Goal: Information Seeking & Learning: Find specific fact

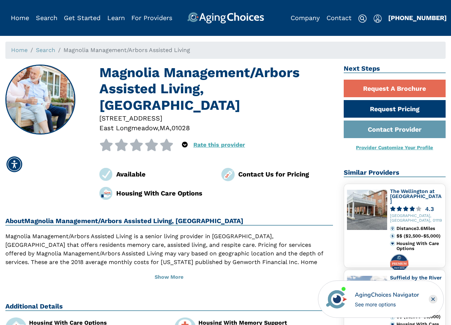
click at [166, 246] on p "Magnolia Management/Arbors Assisted Living is a senior living provider in [GEOG…" at bounding box center [168, 258] width 327 height 52
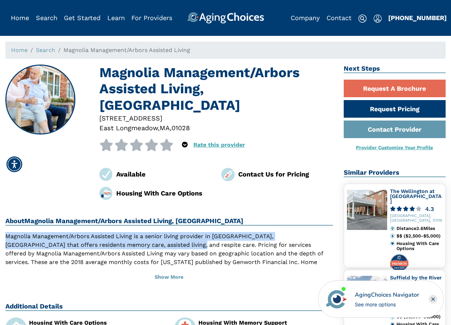
drag, startPoint x: 162, startPoint y: 245, endPoint x: 6, endPoint y: 237, distance: 155.8
click at [6, 237] on p "Magnolia Management/Arbors Assisted Living is a senior living provider in [GEOG…" at bounding box center [168, 258] width 327 height 52
copy p "Magnolia Management/Arbors Assisted Living is a senior living provider in East …"
drag, startPoint x: 7, startPoint y: 236, endPoint x: 163, endPoint y: 244, distance: 156.2
click at [163, 244] on p "Magnolia Management/Arbors Assisted Living is a senior living provider in [GEOG…" at bounding box center [168, 258] width 327 height 52
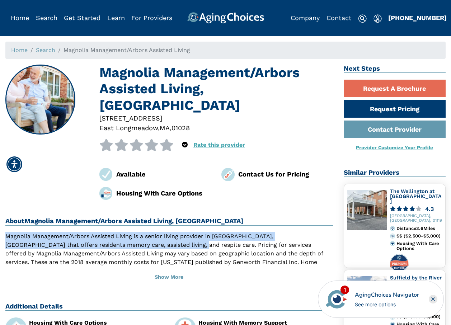
drag, startPoint x: 163, startPoint y: 244, endPoint x: 148, endPoint y: 244, distance: 15.1
copy p "Magnolia Management/Arbors Assisted Living is a senior living provider in [GEOG…"
drag, startPoint x: 5, startPoint y: 234, endPoint x: 162, endPoint y: 244, distance: 157.0
click at [162, 244] on p "Magnolia Management/Arbors Assisted Living is a senior living provider in [GEOG…" at bounding box center [168, 258] width 327 height 52
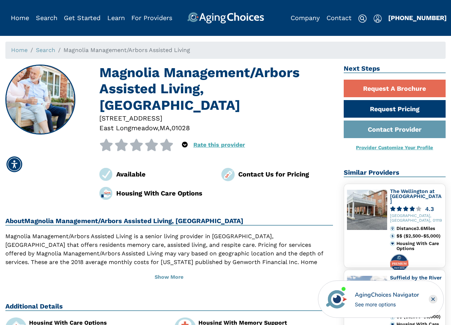
click at [162, 245] on p "Magnolia Management/Arbors Assisted Living is a senior living provider in [GEOG…" at bounding box center [168, 258] width 327 height 52
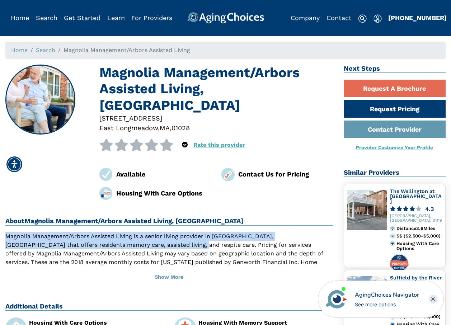
drag, startPoint x: 162, startPoint y: 245, endPoint x: 11, endPoint y: 233, distance: 151.4
click at [11, 232] on p "Magnolia Management/Arbors Assisted Living is a senior living provider in [GEOG…" at bounding box center [168, 258] width 327 height 52
drag, startPoint x: 11, startPoint y: 233, endPoint x: 18, endPoint y: 234, distance: 7.0
copy p "Magnolia Management/Arbors Assisted Living is a senior living provider in [GEOG…"
